Goal: Browse casually

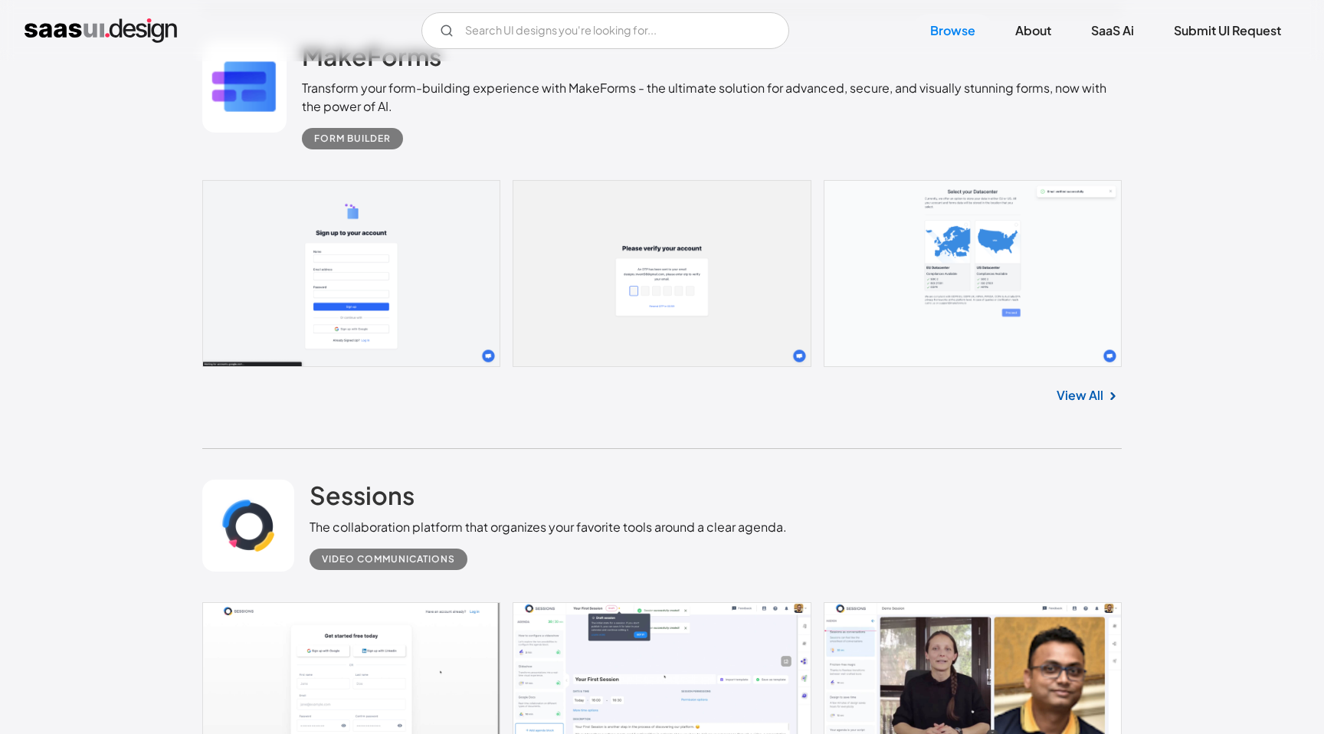
scroll to position [5745, 0]
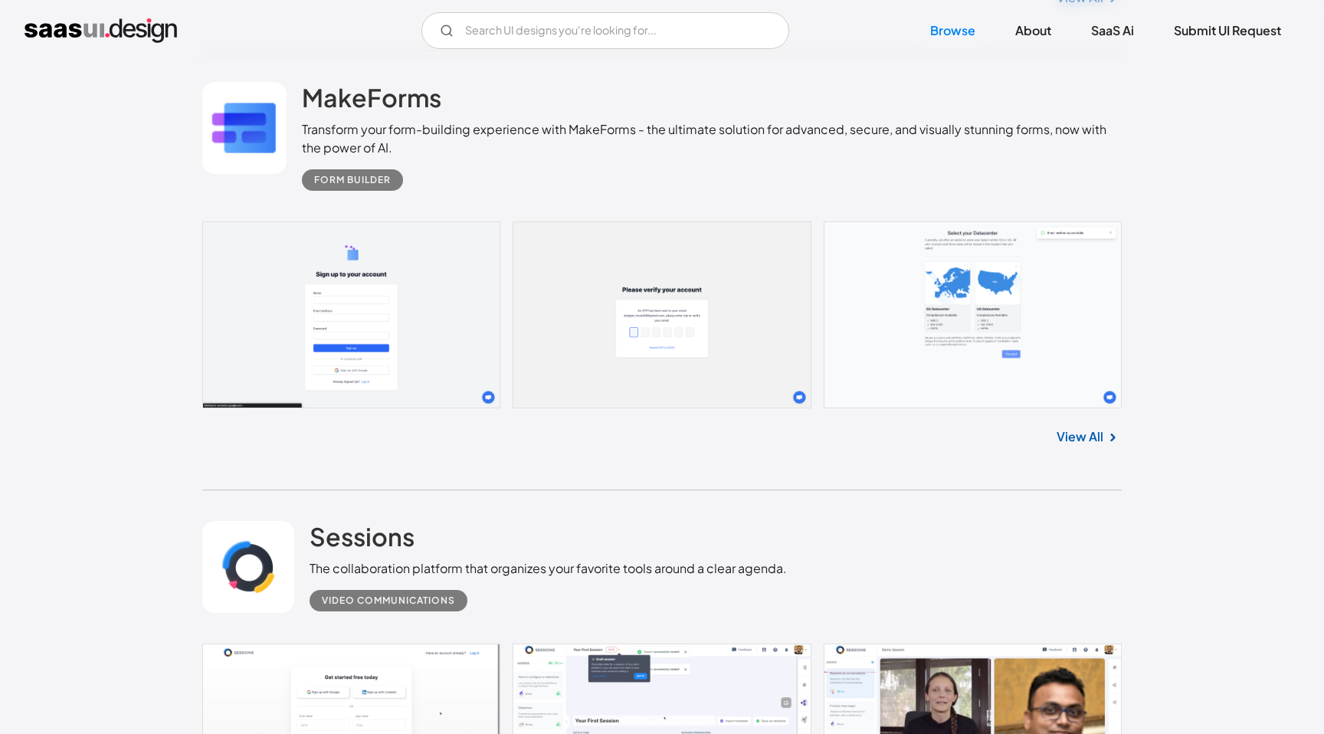
click at [424, 299] on link at bounding box center [661, 314] width 919 height 187
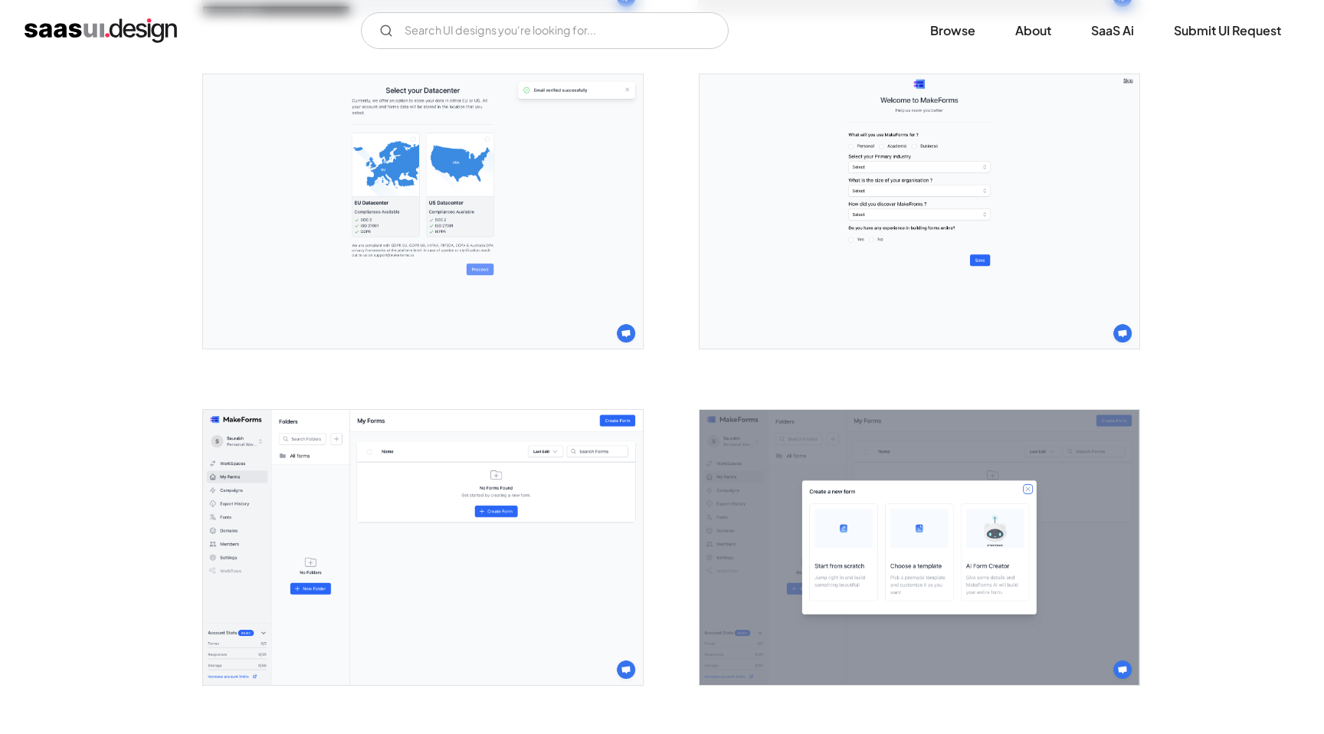
scroll to position [681, 0]
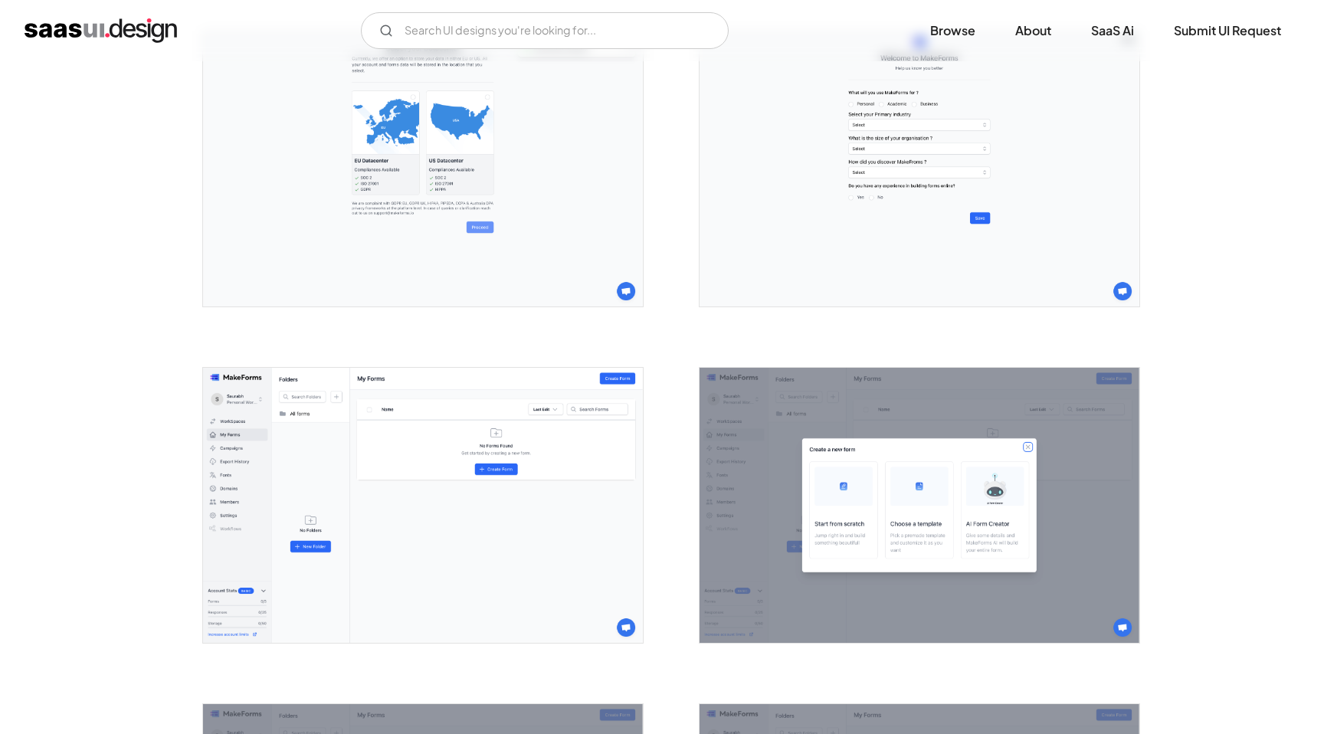
click at [785, 257] on img "open lightbox" at bounding box center [919, 169] width 440 height 275
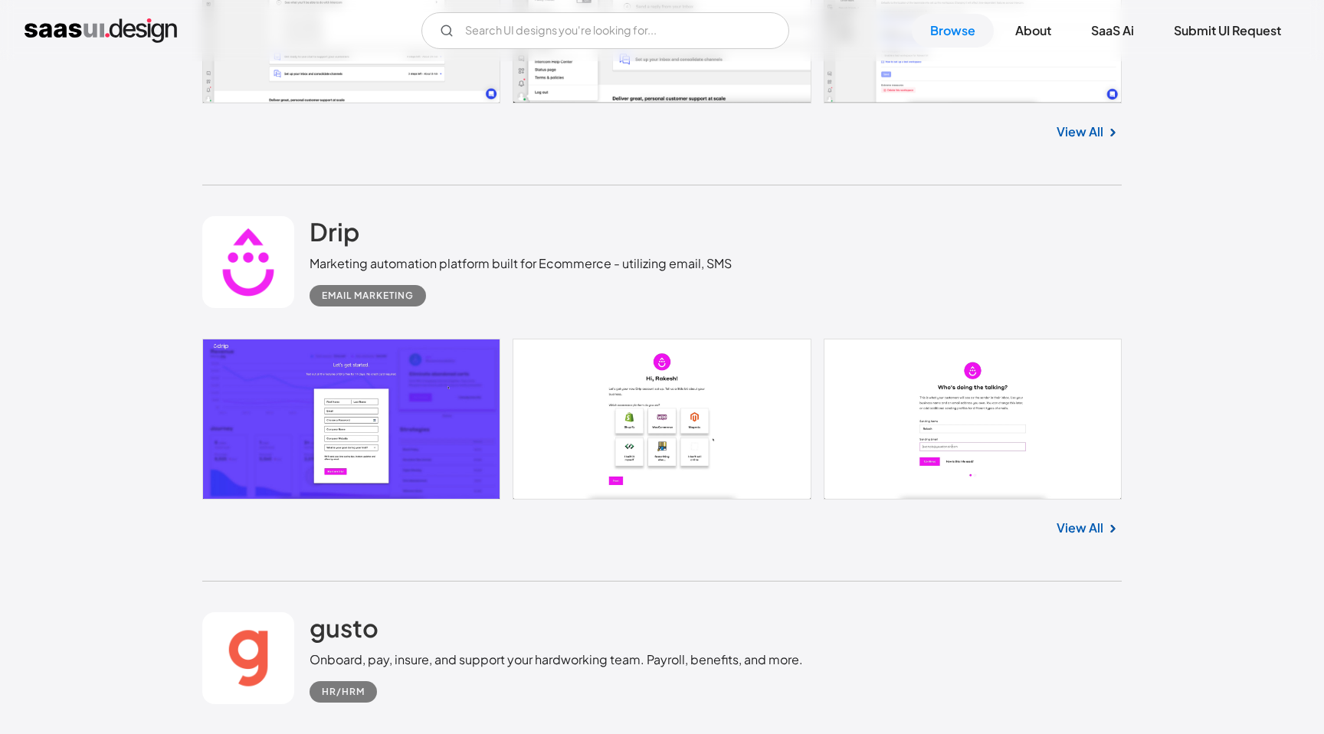
scroll to position [4853, 0]
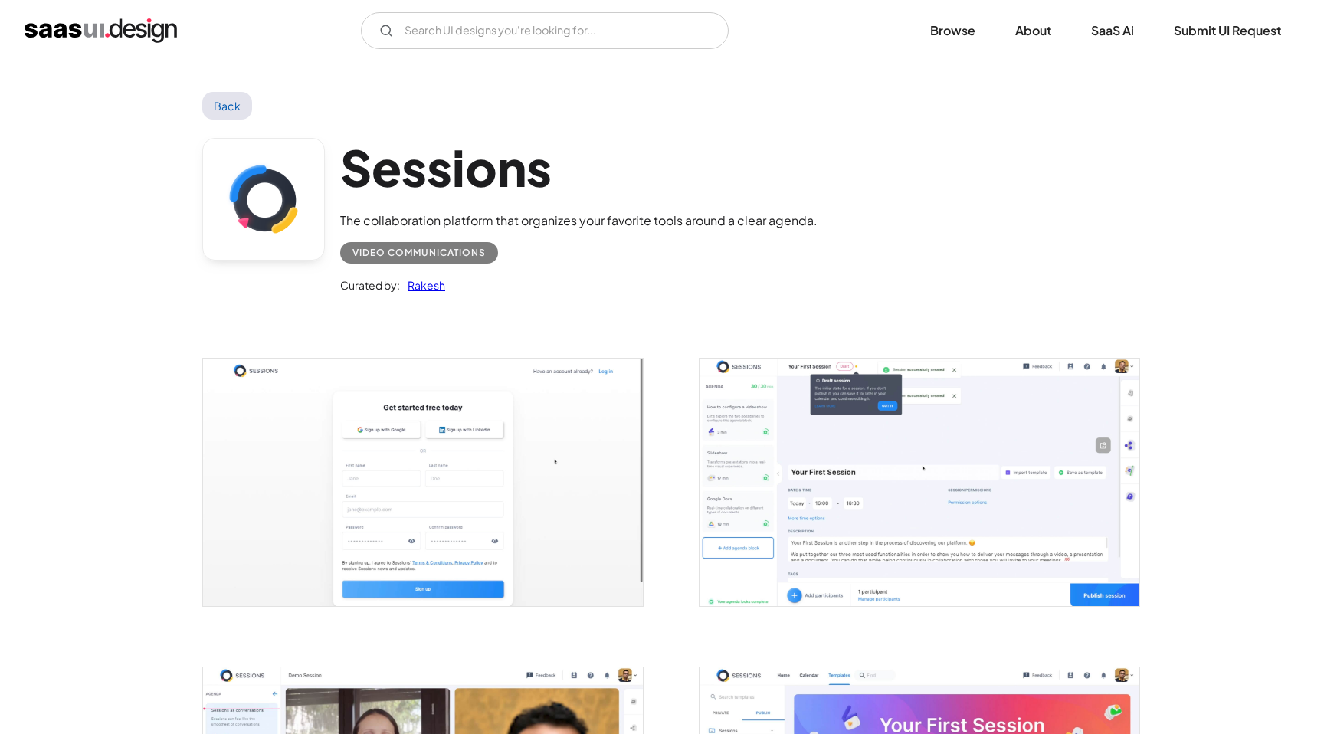
click at [463, 496] on img "open lightbox" at bounding box center [423, 482] width 440 height 247
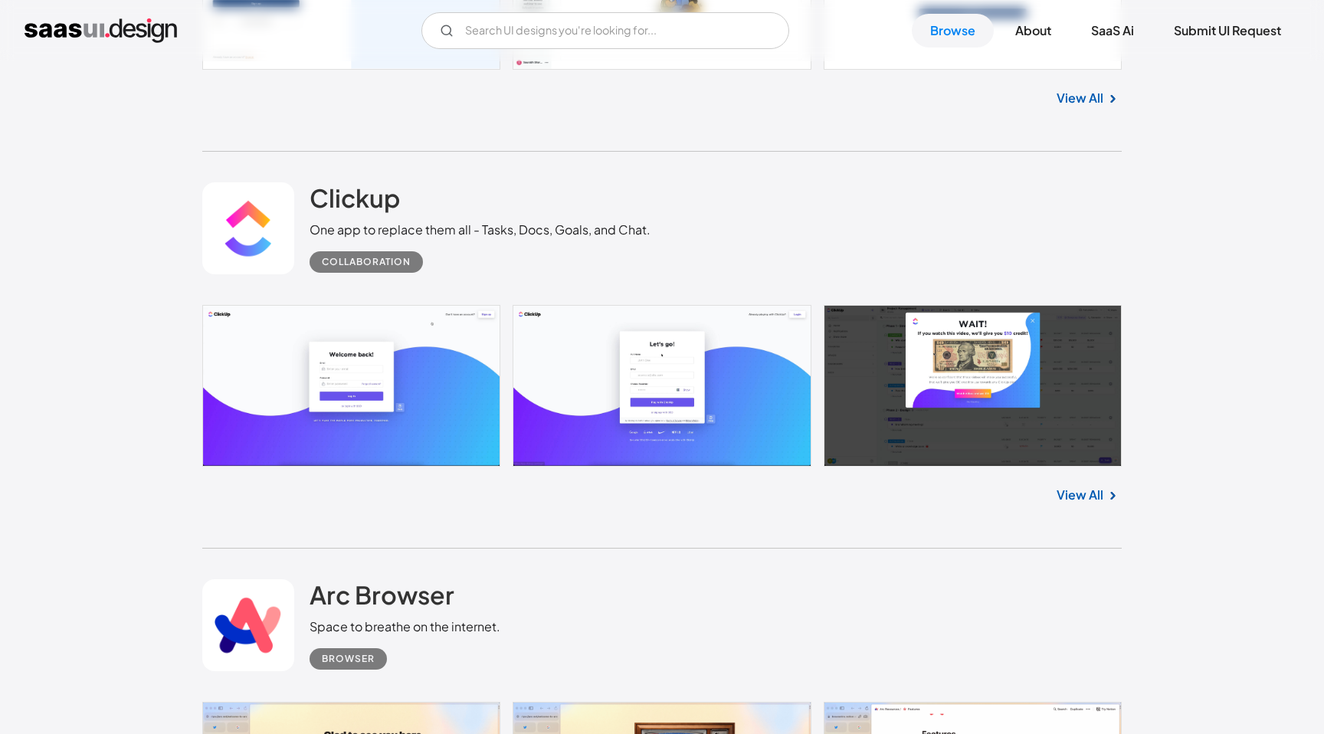
scroll to position [8996, 0]
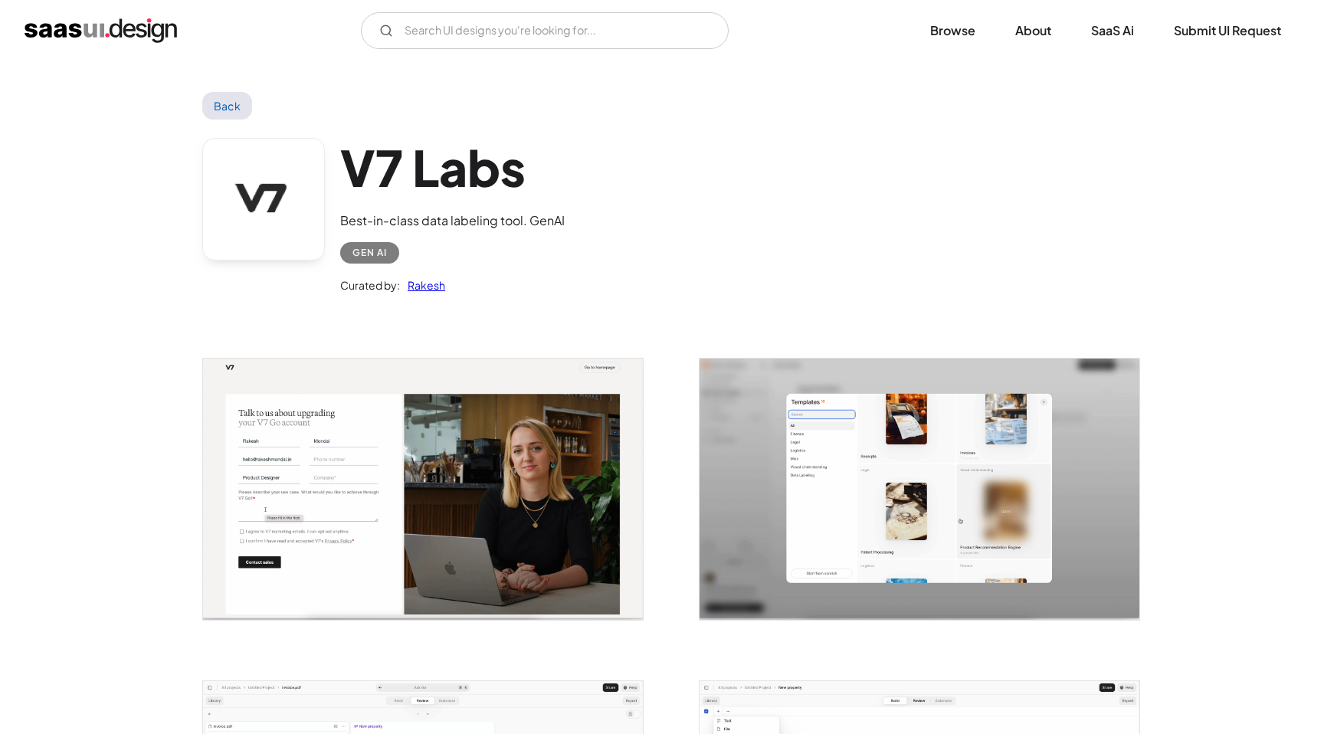
click at [587, 465] on img "open lightbox" at bounding box center [423, 489] width 440 height 261
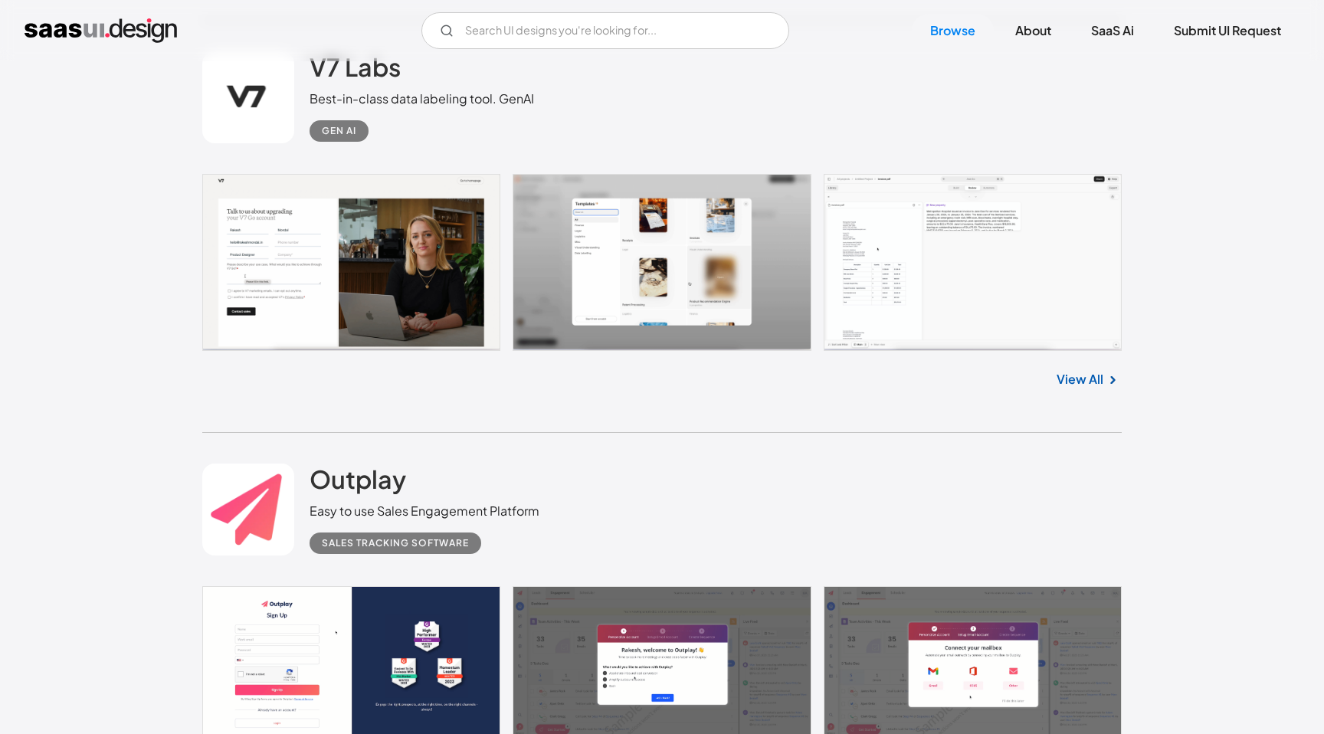
scroll to position [10741, 0]
